Goal: Communication & Community: Answer question/provide support

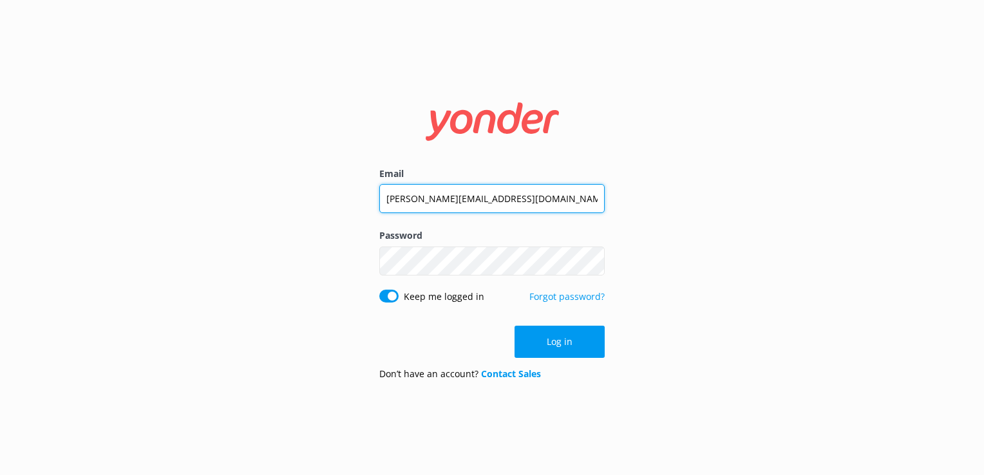
click at [487, 187] on input "[PERSON_NAME][EMAIL_ADDRESS][DOMAIN_NAME]" at bounding box center [491, 198] width 225 height 29
click at [462, 202] on input "[PERSON_NAME][EMAIL_ADDRESS][DOMAIN_NAME]" at bounding box center [491, 198] width 225 height 29
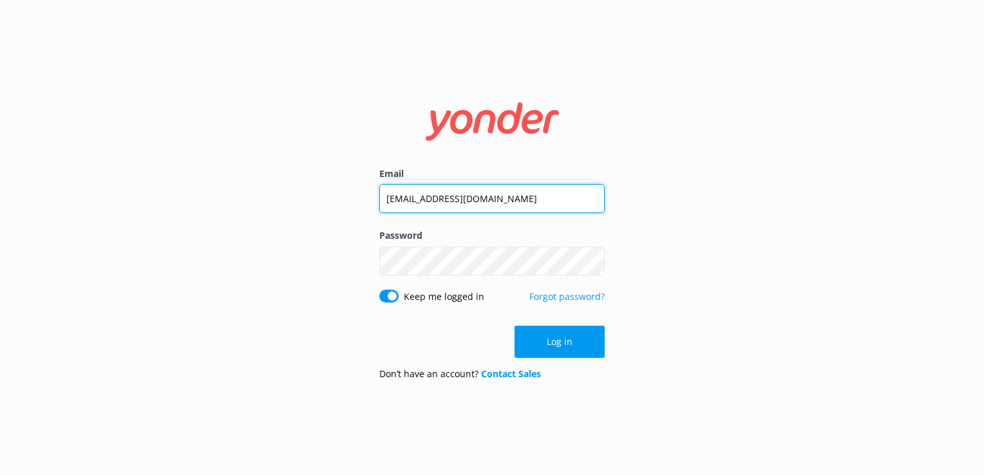
type input "[EMAIL_ADDRESS][DOMAIN_NAME]"
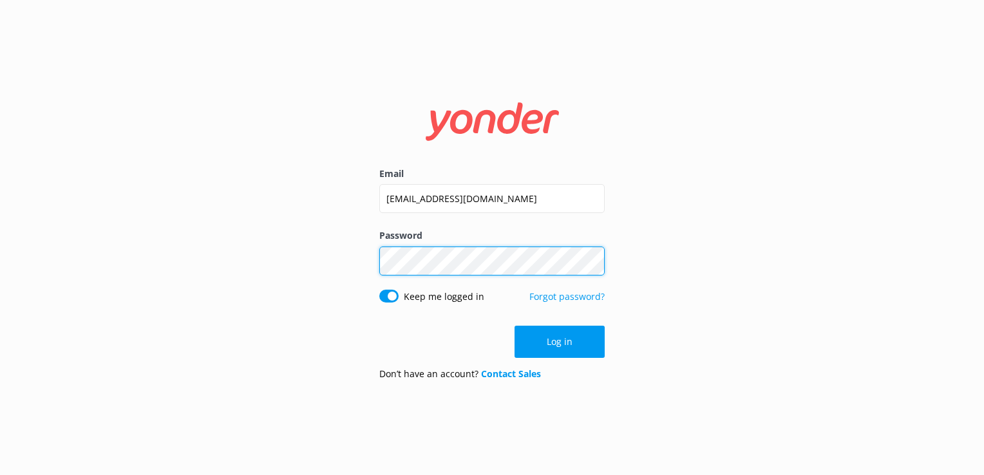
click button "Log in" at bounding box center [560, 342] width 90 height 32
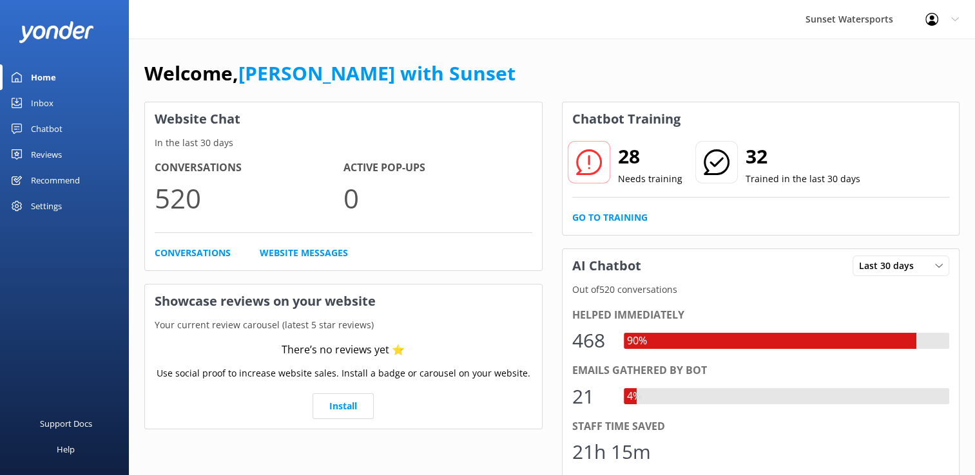
click at [49, 98] on div "Inbox" at bounding box center [42, 103] width 23 height 26
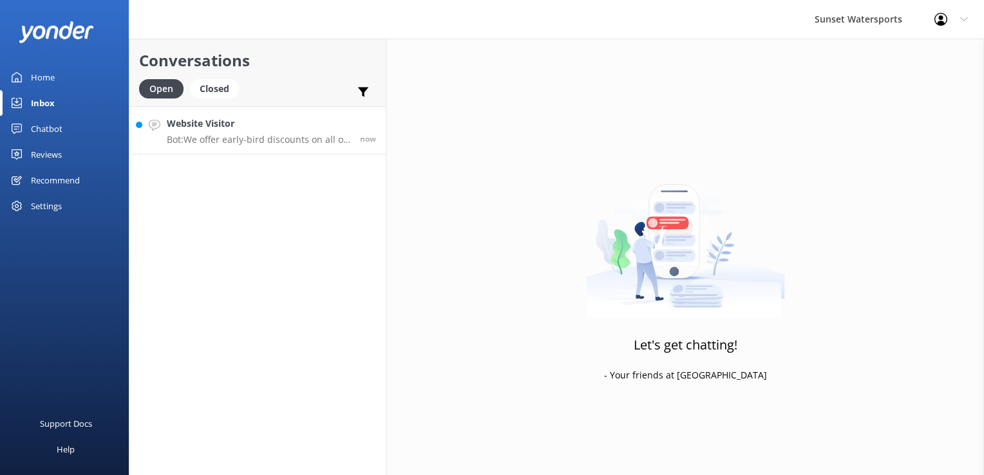
click at [207, 144] on p "Bot: We offer early-bird discounts on all of our morning trips. When you book d…" at bounding box center [259, 140] width 184 height 12
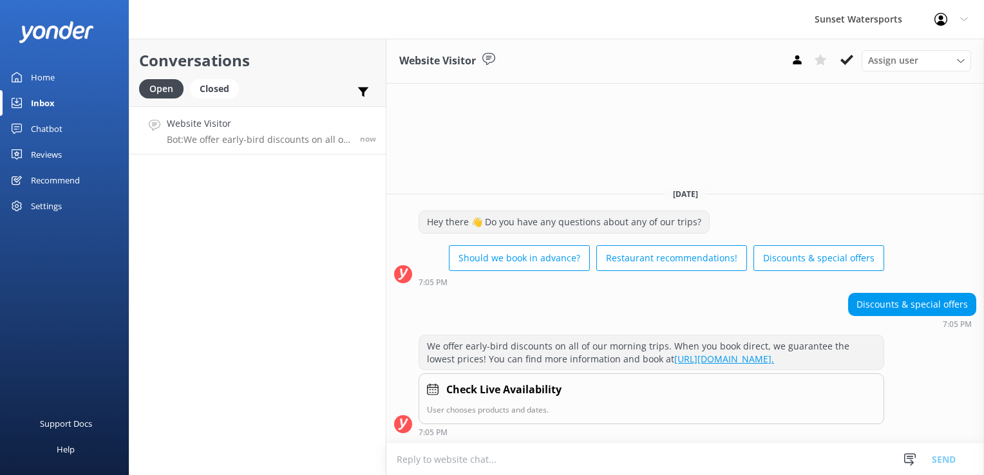
click at [500, 447] on textarea at bounding box center [685, 460] width 598 height 32
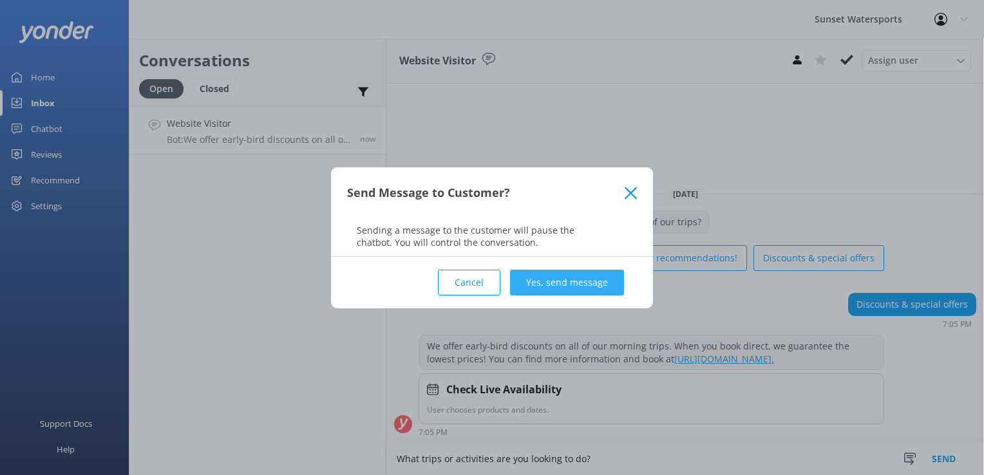
type textarea "What trips or activities are you looking to do?"
click at [533, 287] on button "Yes, send message" at bounding box center [567, 283] width 114 height 26
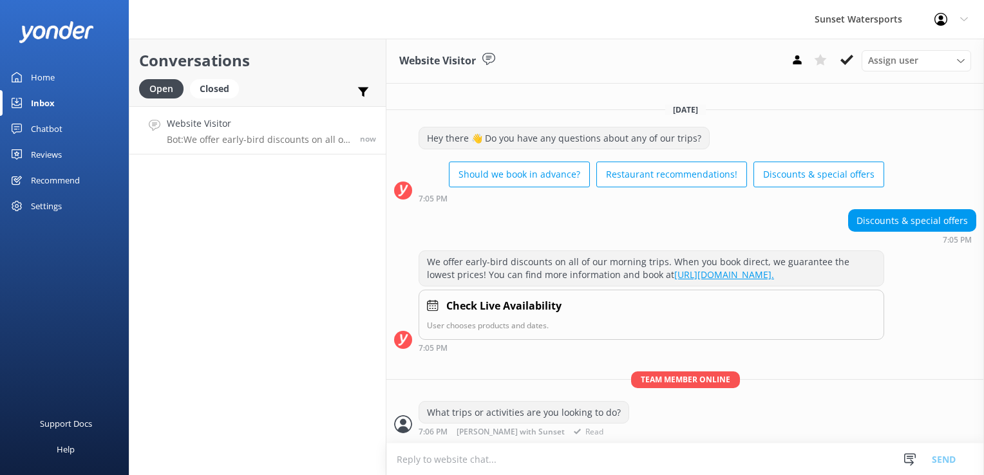
scroll to position [1, 0]
click at [537, 457] on textarea at bounding box center [685, 460] width 598 height 32
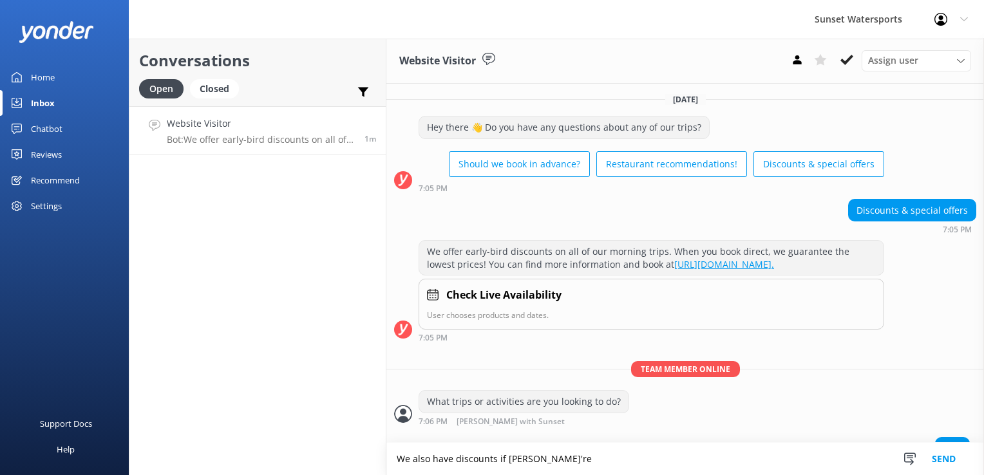
scroll to position [32, 0]
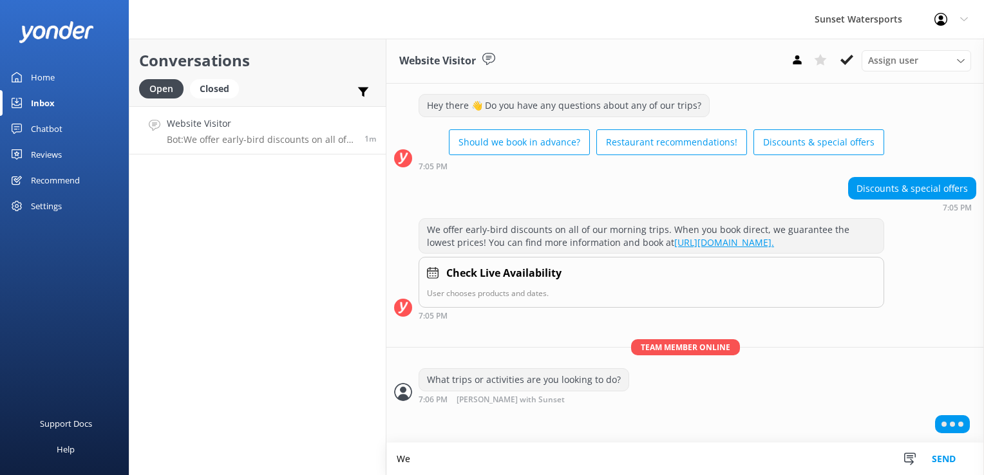
type textarea "W"
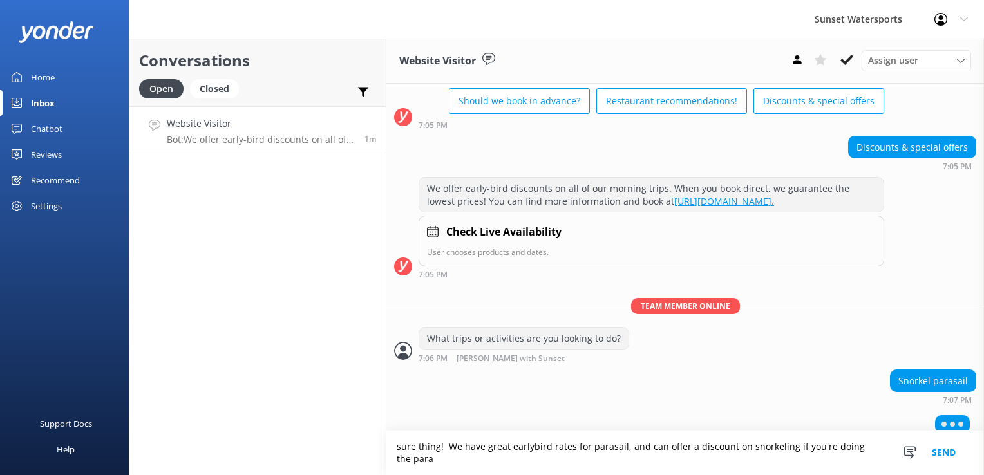
scroll to position [86, 0]
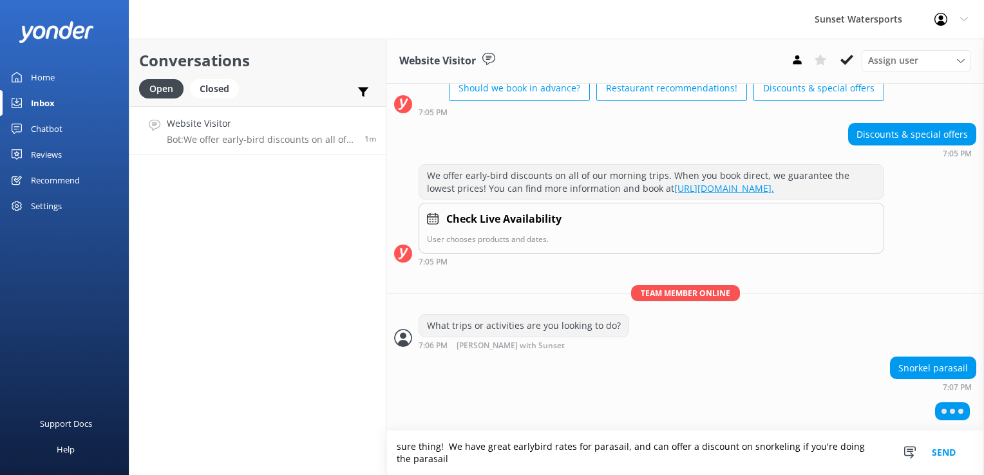
type textarea "sure thing! We have great earlybird rates for parasail, and can offer a discoun…"
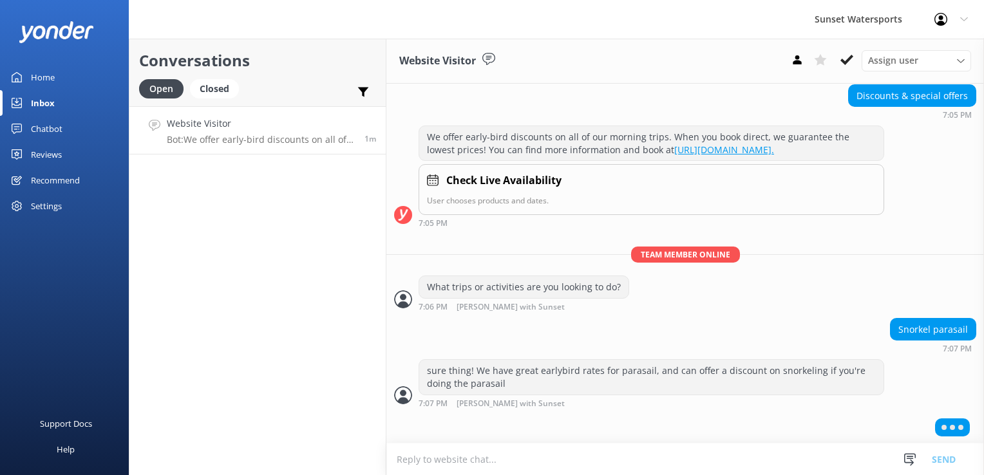
scroll to position [128, 0]
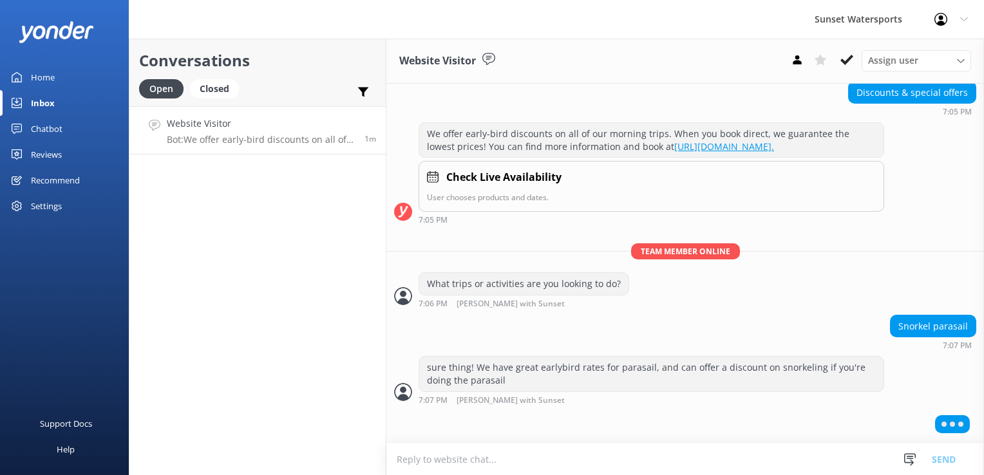
click at [556, 457] on textarea at bounding box center [685, 460] width 598 height 32
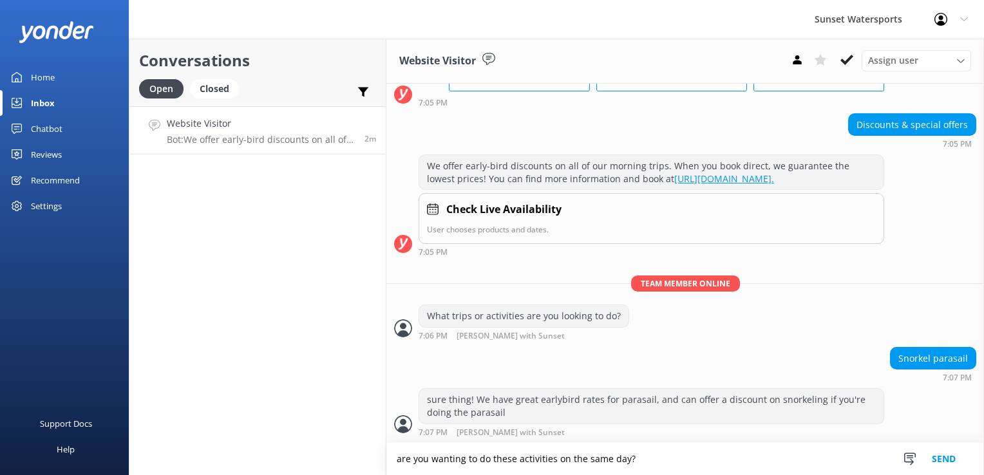
type textarea "are you wanting to do these activities on the same day?"
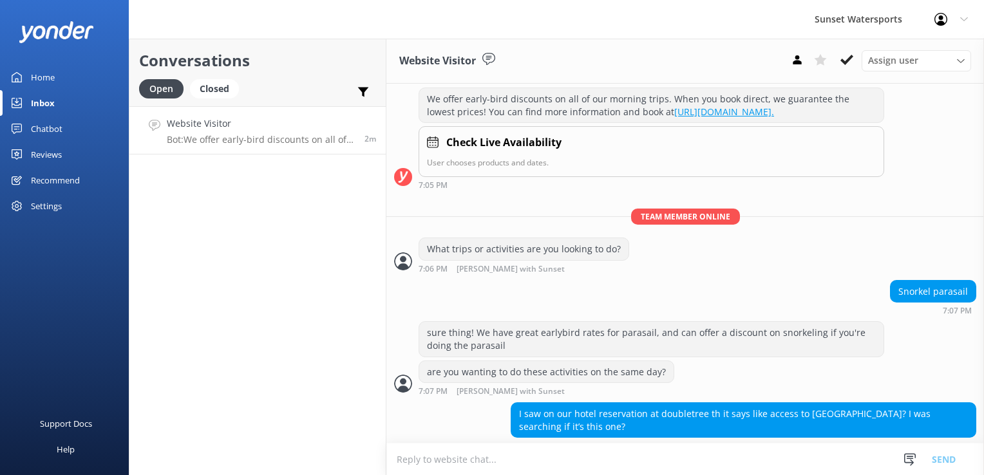
scroll to position [177, 0]
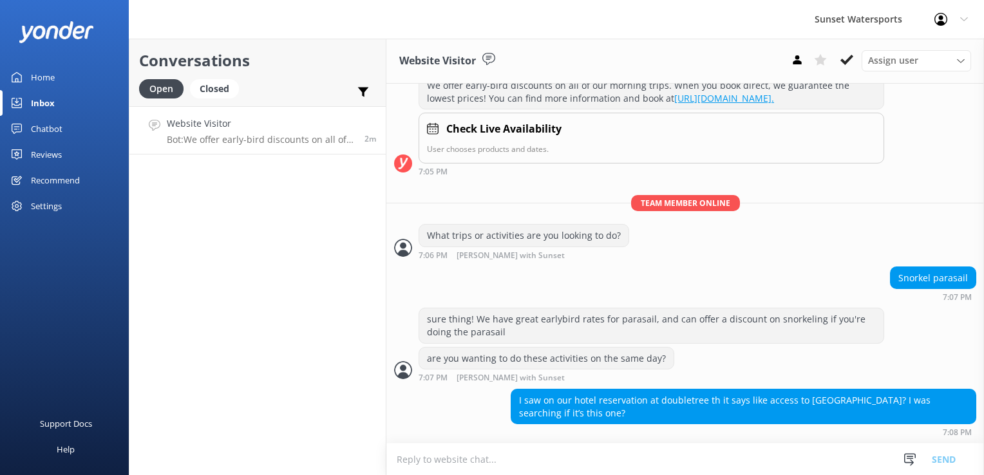
click at [482, 455] on textarea at bounding box center [685, 460] width 598 height 32
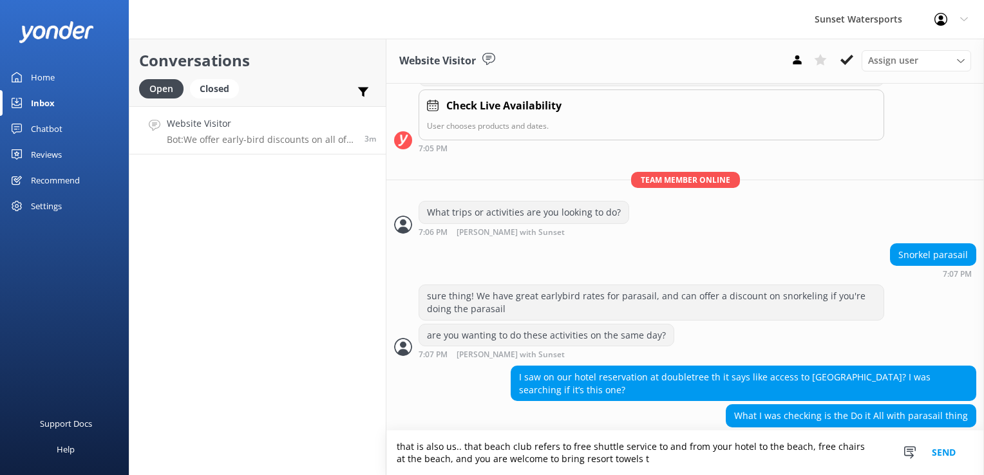
scroll to position [216, 0]
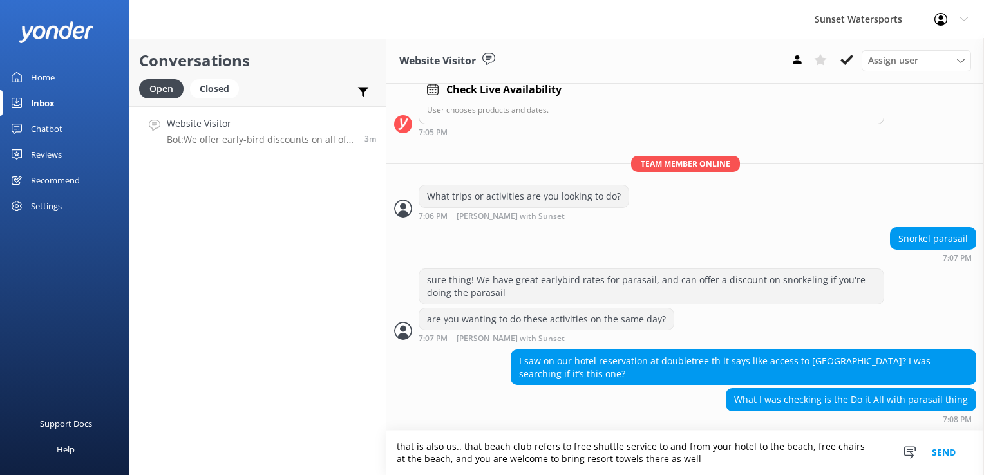
type textarea "that is also us.. that beach club refers to free shuttle service to and from yo…"
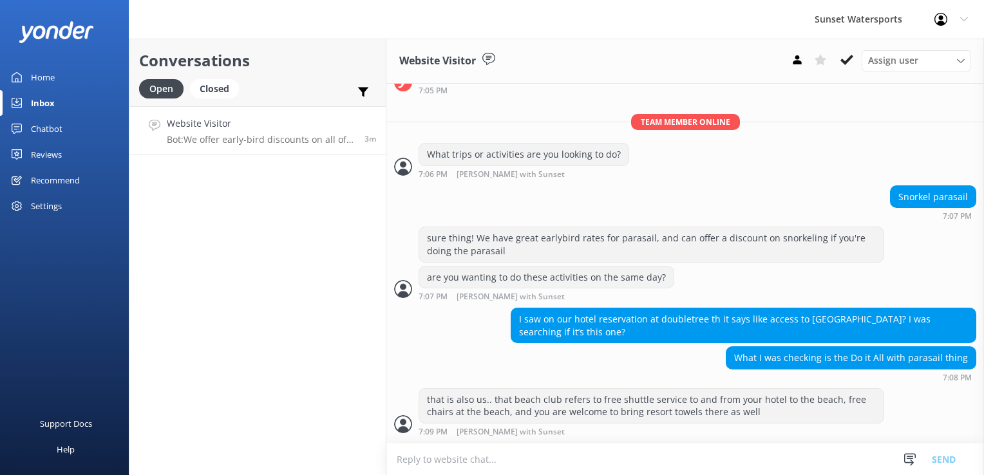
scroll to position [258, 0]
click at [558, 454] on textarea at bounding box center [685, 460] width 598 height 32
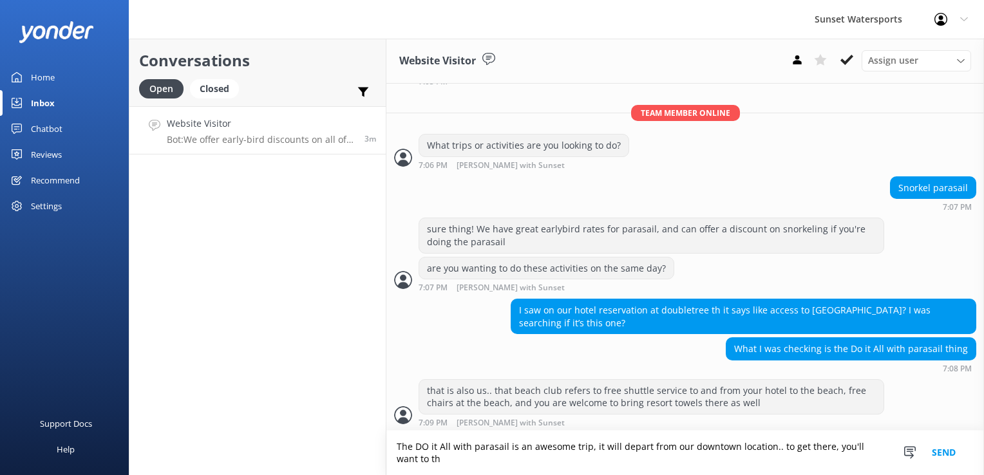
scroll to position [271, 0]
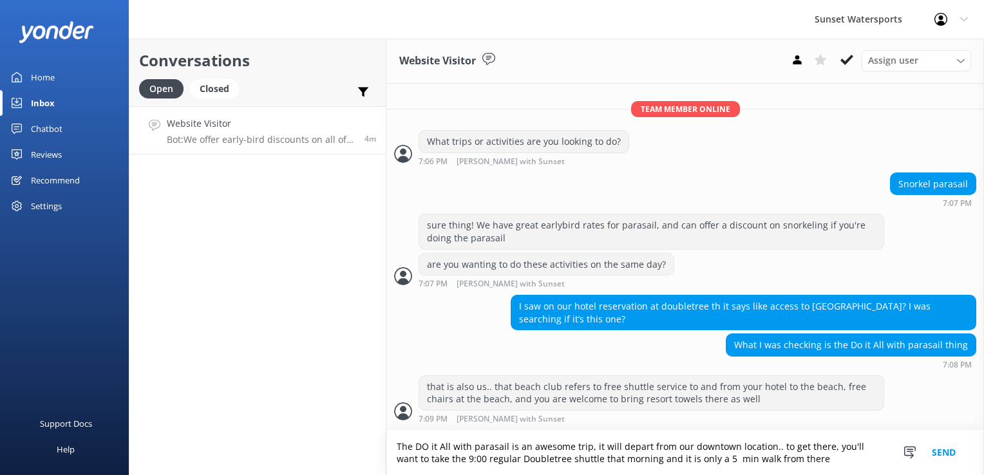
type textarea "The DO it All with parasail is an awesome trip, it will depart from our downtow…"
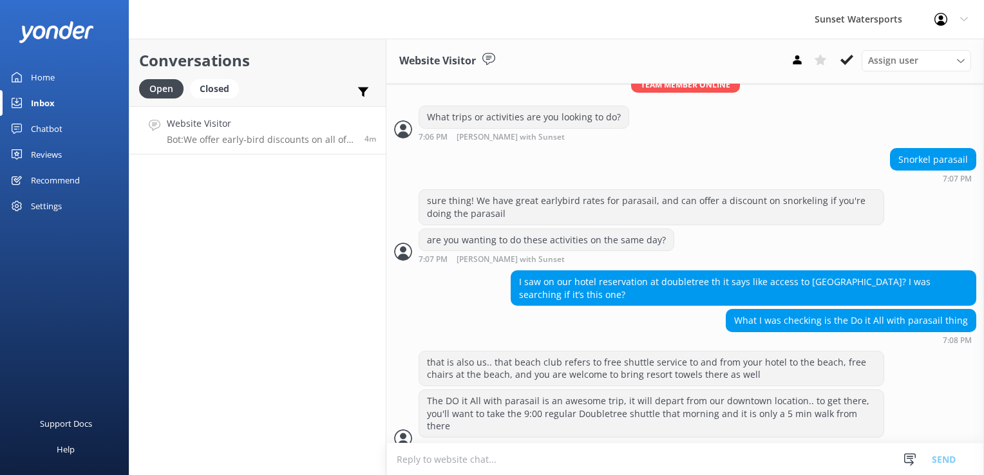
click at [558, 454] on textarea at bounding box center [685, 460] width 598 height 32
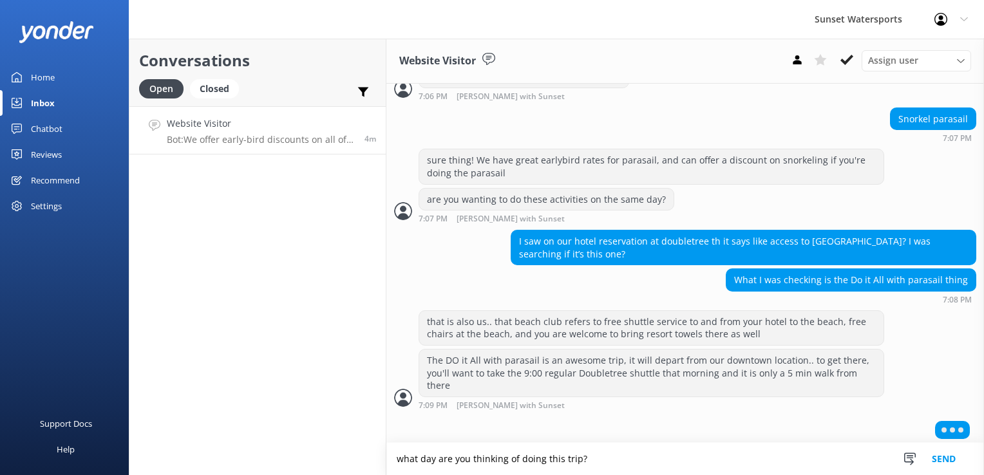
type textarea "what day are you thinking of doing this trip?"
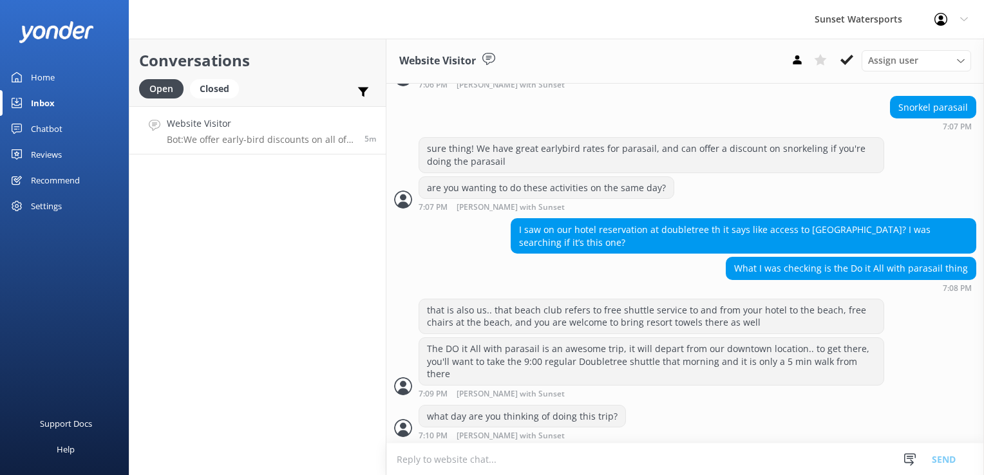
scroll to position [392, 0]
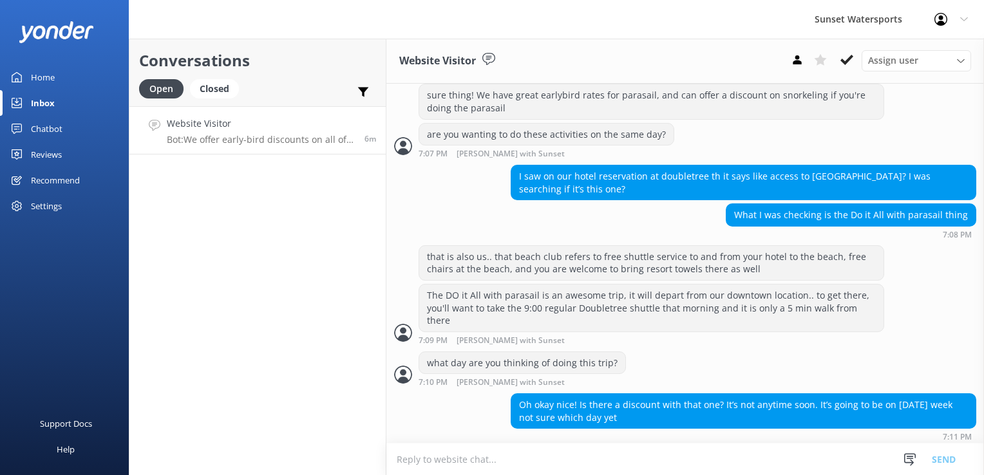
click at [479, 457] on textarea at bounding box center [685, 460] width 598 height 32
type textarea "t"
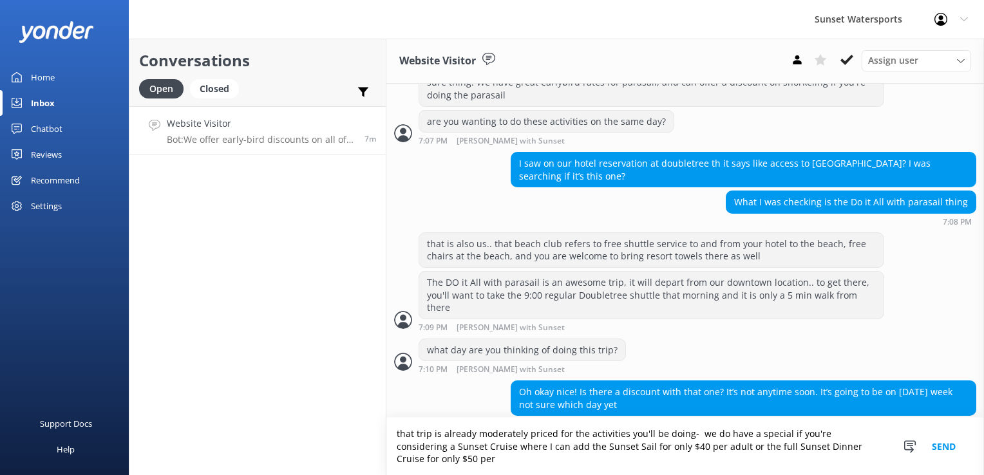
scroll to position [417, 0]
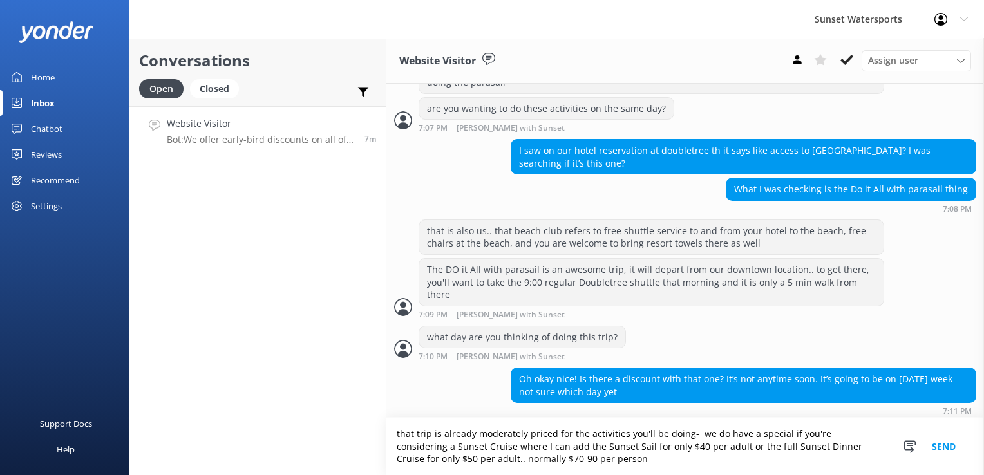
type textarea "that trip is already moderately priced for the activities you'll be doing- we d…"
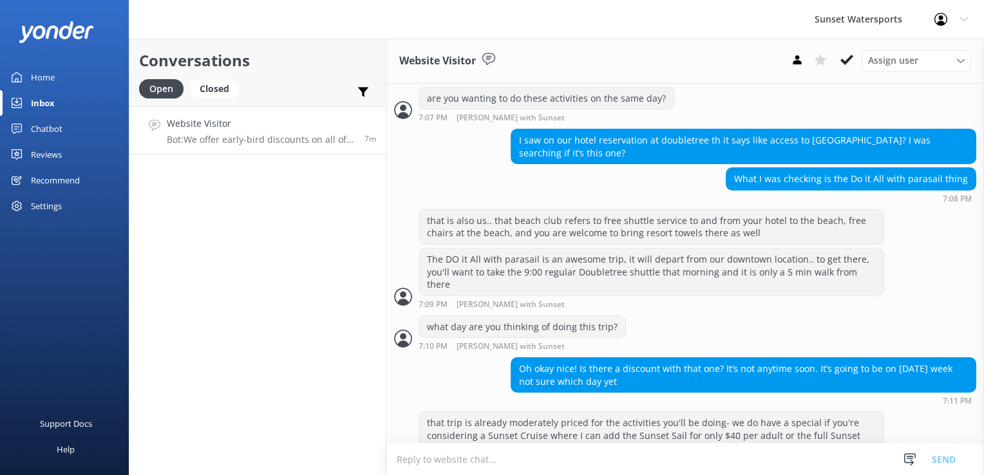
scroll to position [459, 0]
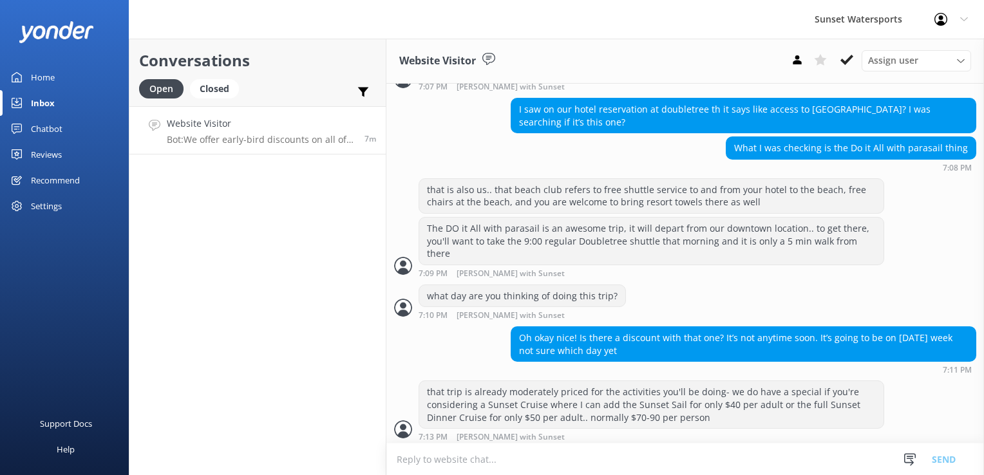
click at [479, 457] on textarea at bounding box center [685, 460] width 598 height 32
click at [446, 457] on textarea at bounding box center [685, 460] width 598 height 32
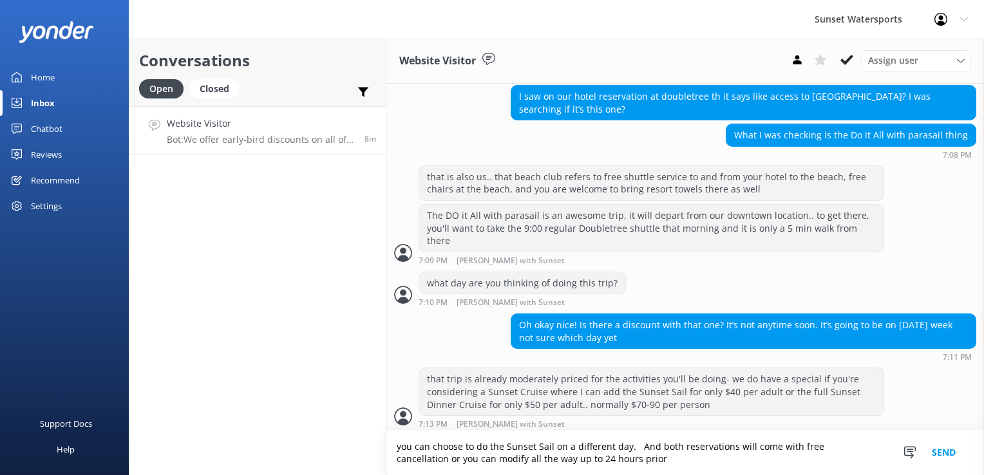
scroll to position [502, 0]
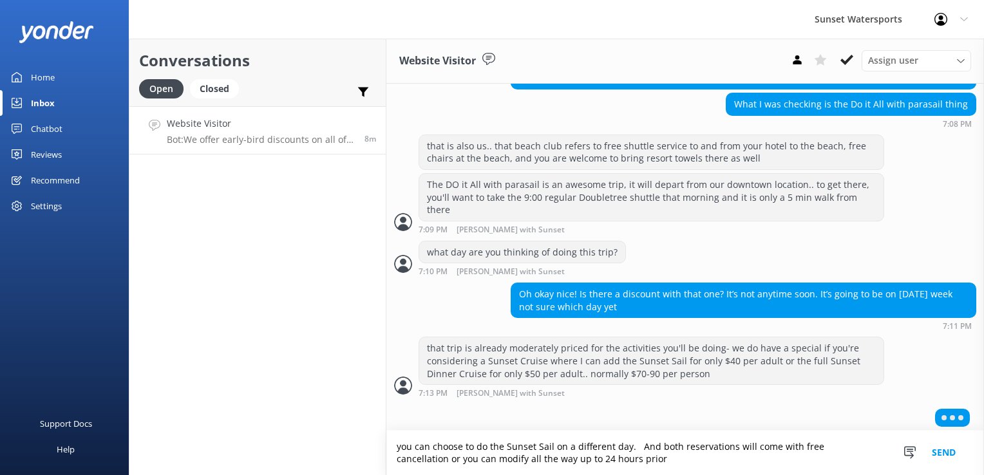
type textarea "you can choose to do the Sunset Sail on a different day. And both reservations …"
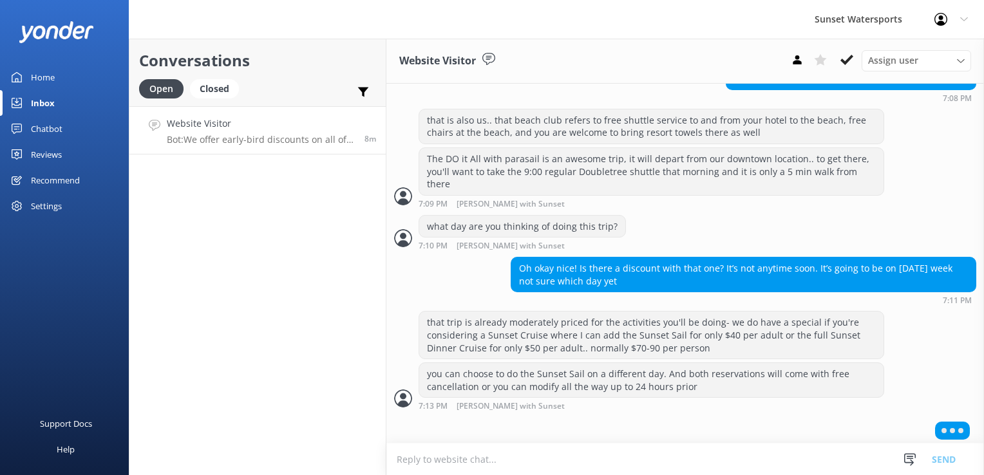
scroll to position [528, 0]
click at [423, 457] on textarea at bounding box center [685, 460] width 598 height 32
paste textarea "[URL][DOMAIN_NAME]"
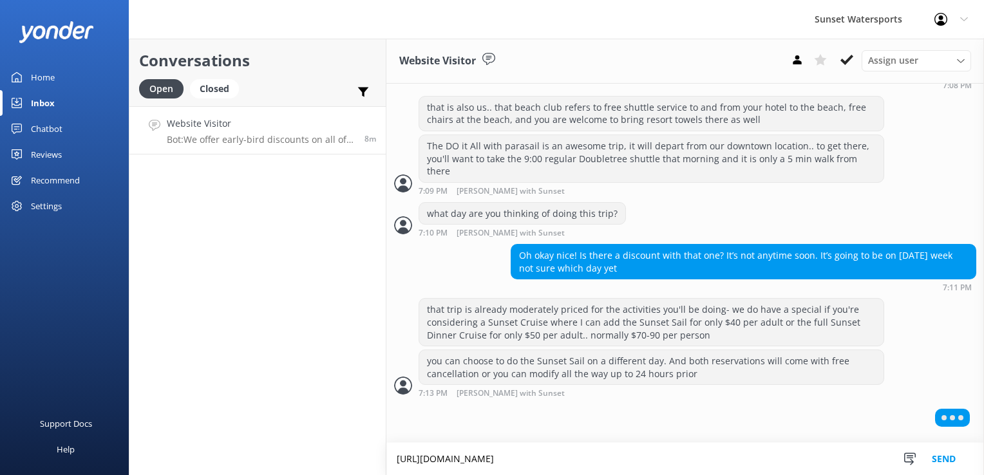
type textarea "[URL][DOMAIN_NAME]"
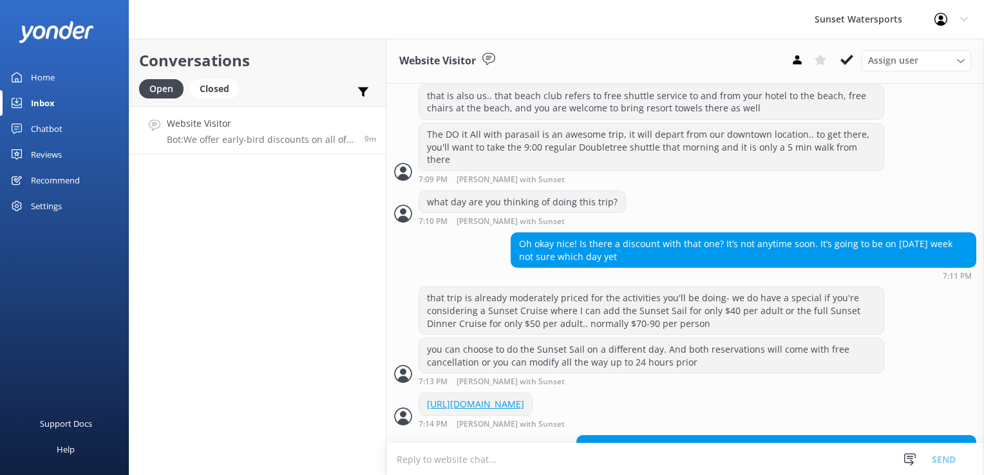
scroll to position [593, 0]
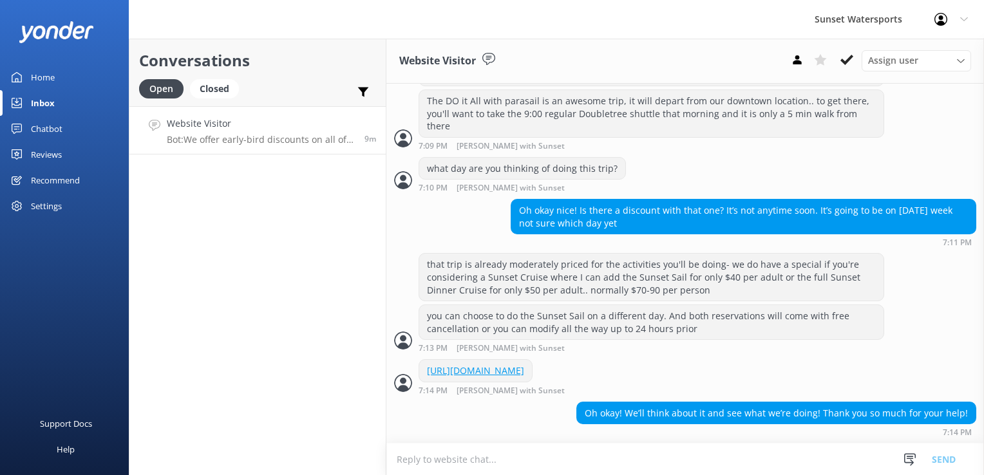
drag, startPoint x: 546, startPoint y: 372, endPoint x: 478, endPoint y: 449, distance: 102.2
click at [478, 449] on textarea at bounding box center [685, 460] width 598 height 32
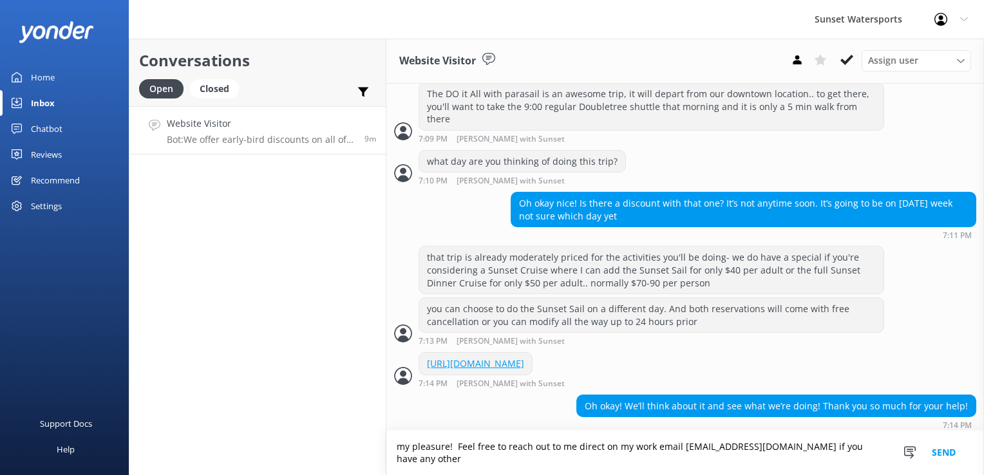
scroll to position [606, 0]
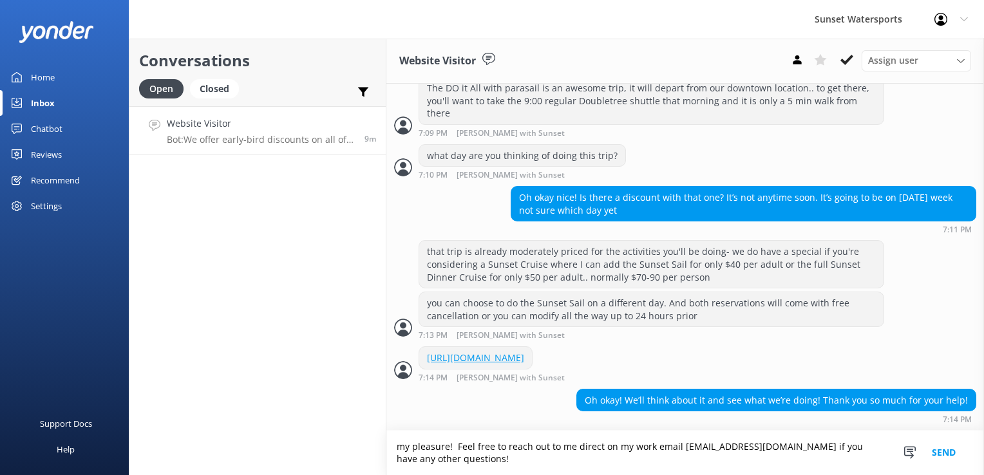
type textarea "my pleasure! Feel free to reach out to me direct on my work email [EMAIL_ADDRES…"
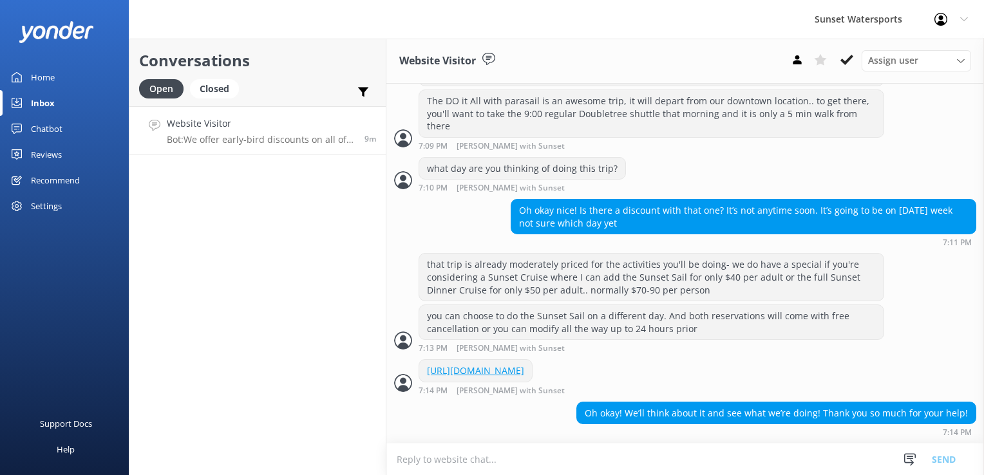
scroll to position [647, 0]
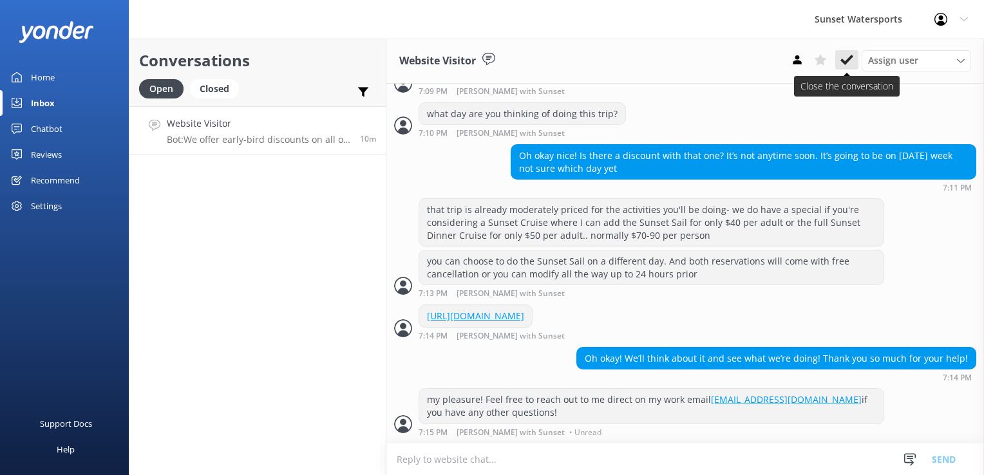
click at [856, 61] on button at bounding box center [846, 59] width 23 height 19
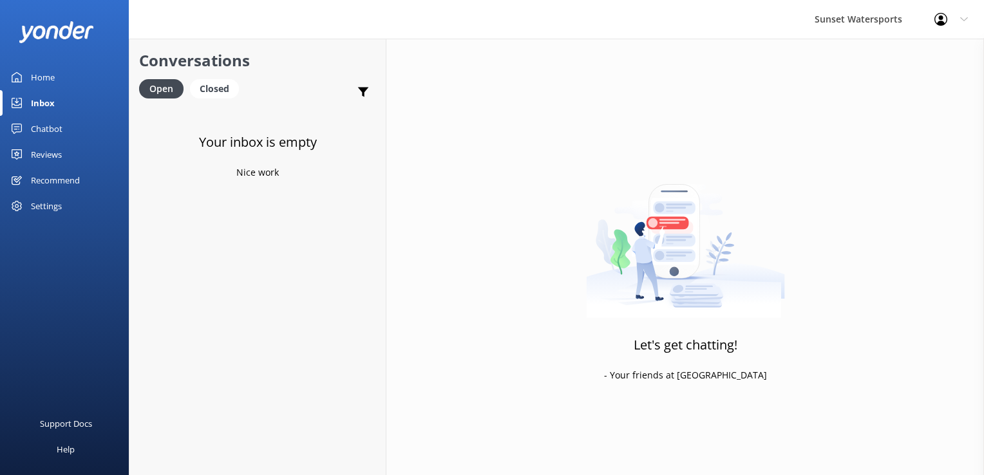
click at [943, 24] on use at bounding box center [941, 19] width 13 height 13
click at [893, 86] on link "Logout" at bounding box center [920, 87] width 129 height 32
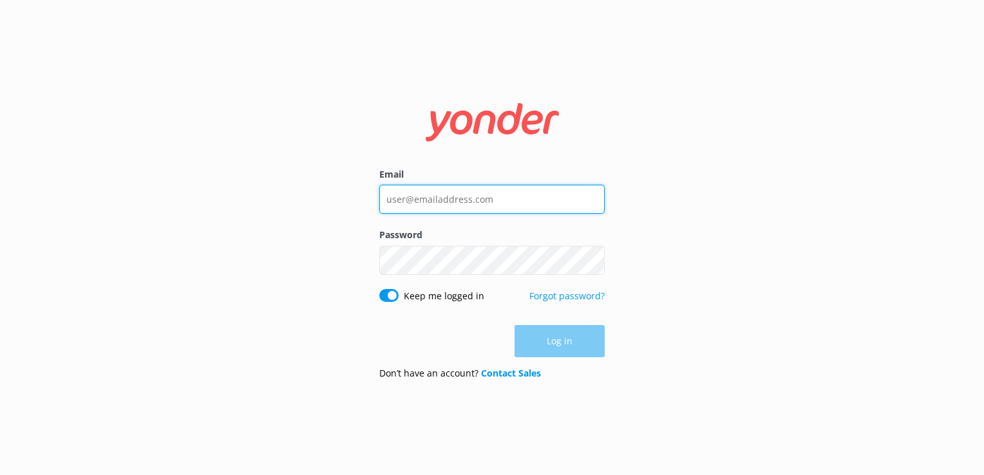
type input "[PERSON_NAME][EMAIL_ADDRESS][DOMAIN_NAME]"
click at [533, 209] on input "[PERSON_NAME][EMAIL_ADDRESS][DOMAIN_NAME]" at bounding box center [491, 199] width 225 height 29
click at [533, 207] on input "[PERSON_NAME][EMAIL_ADDRESS]" at bounding box center [491, 198] width 225 height 29
click at [534, 207] on input "[PERSON_NAME][EMAIL_ADDRESS]" at bounding box center [491, 198] width 225 height 29
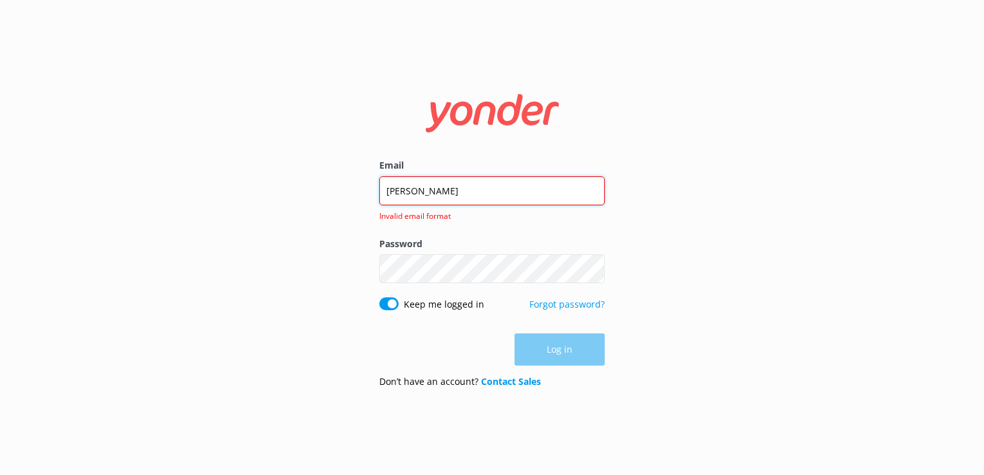
type input "[EMAIL_ADDRESS][DOMAIN_NAME]"
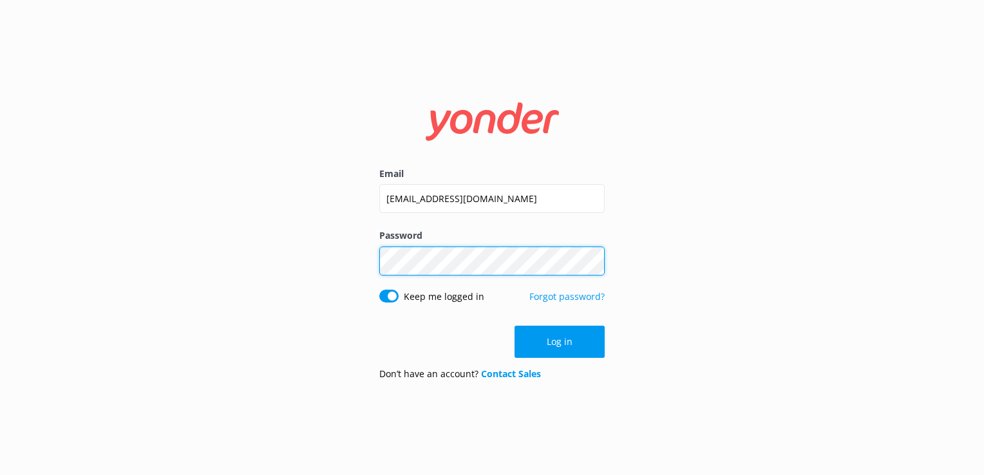
click button "Log in" at bounding box center [560, 342] width 90 height 32
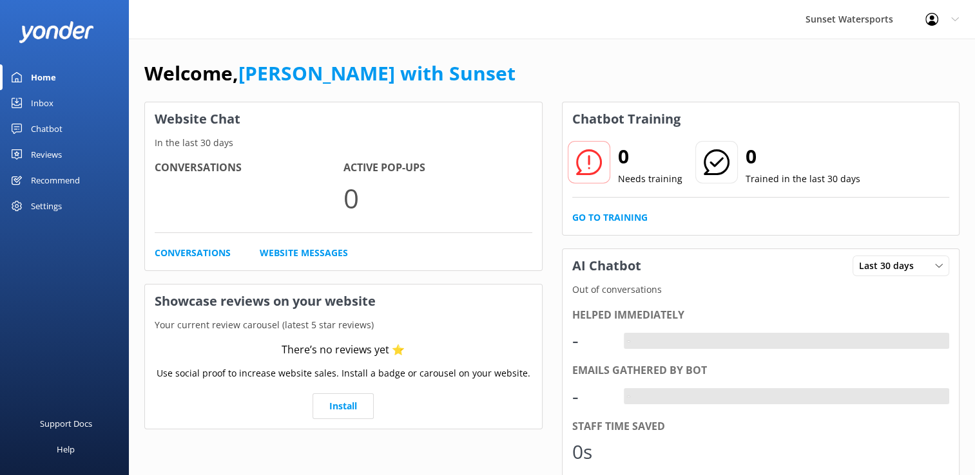
click at [21, 102] on use at bounding box center [17, 103] width 10 height 10
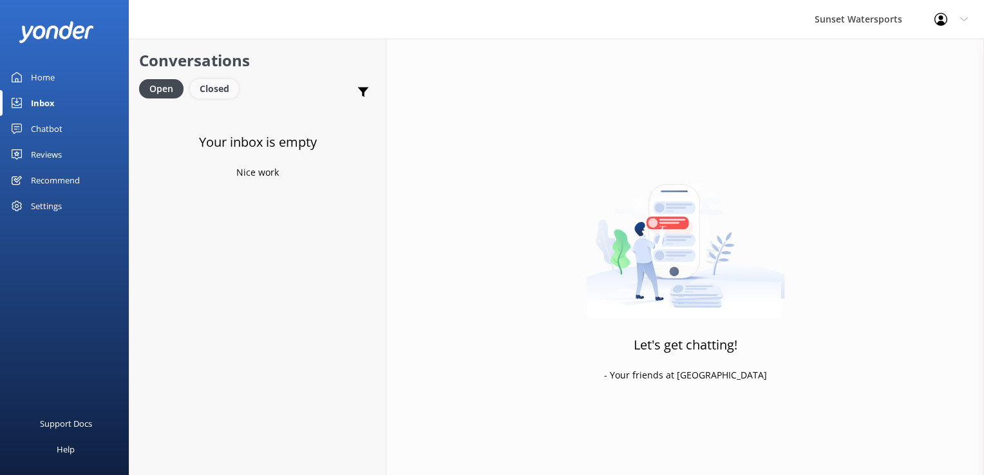
click at [216, 90] on div "Closed" at bounding box center [214, 88] width 49 height 19
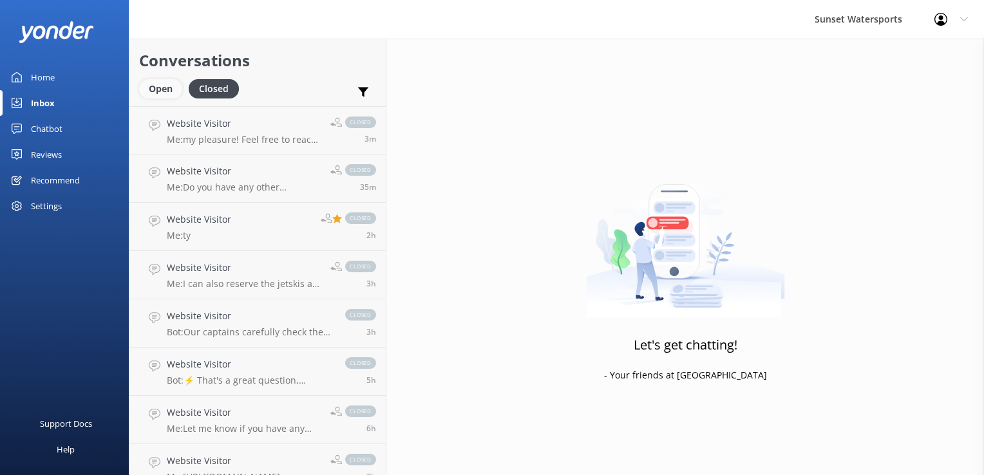
click at [167, 85] on div "Open" at bounding box center [160, 88] width 43 height 19
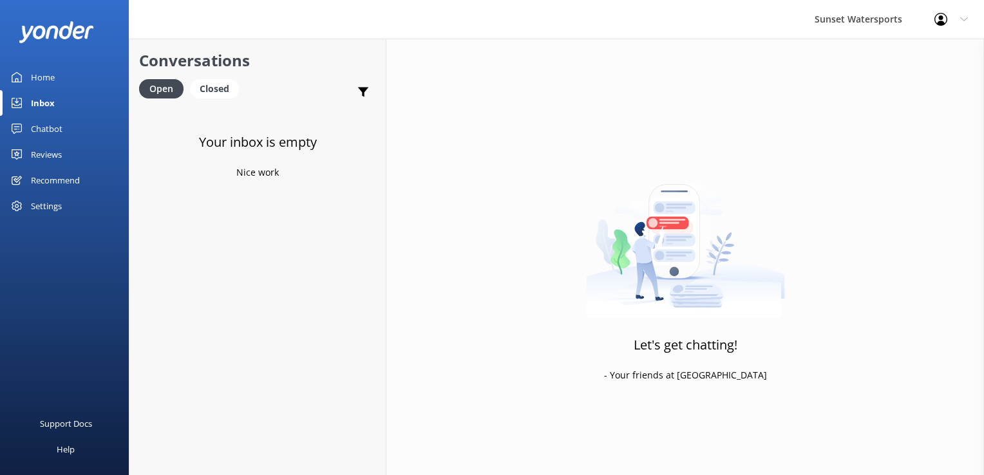
click at [935, 8] on div "Profile Settings Logout" at bounding box center [952, 19] width 66 height 39
click at [898, 86] on link "Logout" at bounding box center [920, 87] width 129 height 32
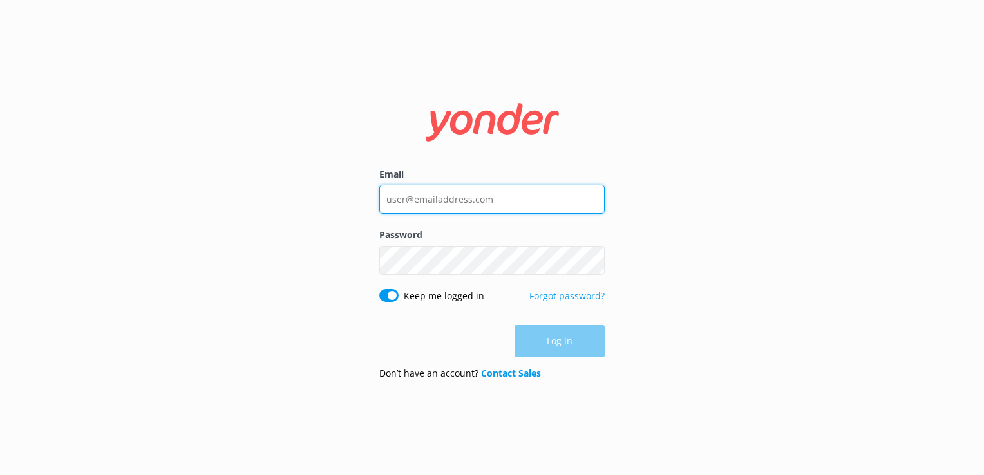
type input "[PERSON_NAME][EMAIL_ADDRESS][DOMAIN_NAME]"
